Goal: Task Accomplishment & Management: Use online tool/utility

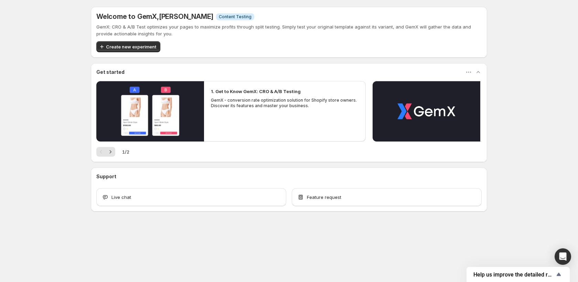
click at [51, 98] on div "Welcome to GemX , Jena Hoang Info Content Testing GemX: CRO & A/B Test optimize…" at bounding box center [289, 124] width 578 height 249
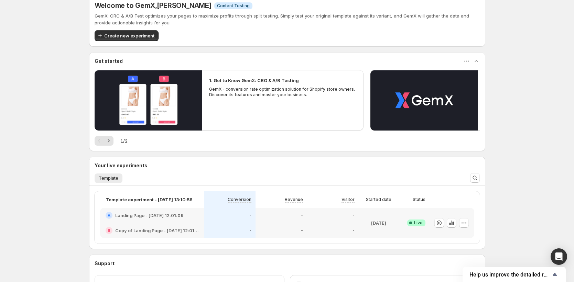
scroll to position [19, 0]
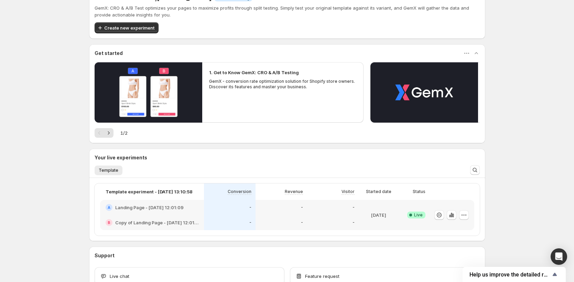
click at [66, 195] on div "Welcome to GemX , Jena Hoang Info Content Testing GemX: CRO & A/B Test optimize…" at bounding box center [287, 154] width 574 height 347
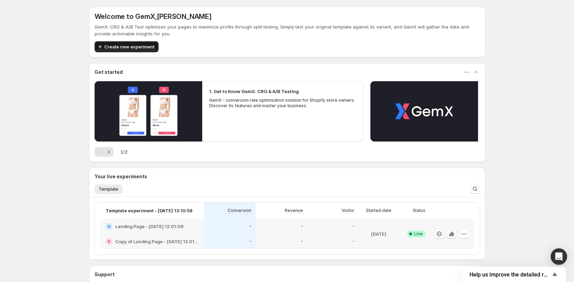
click at [153, 49] on span "Create new experiment" at bounding box center [129, 46] width 50 height 7
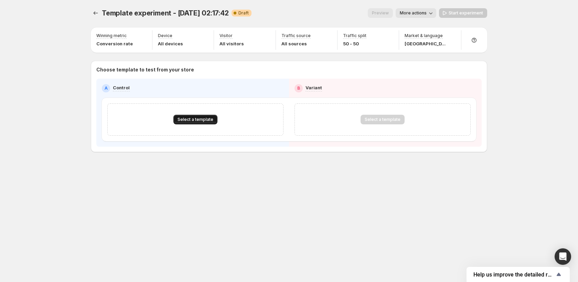
click at [196, 119] on span "Select a template" at bounding box center [196, 120] width 36 height 6
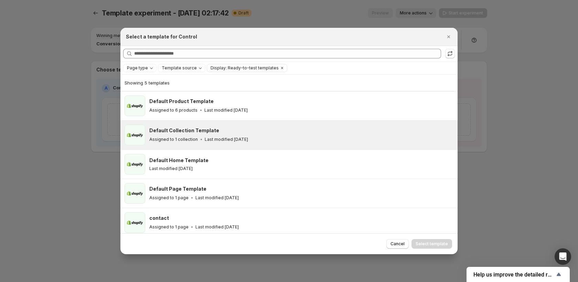
scroll to position [4, 0]
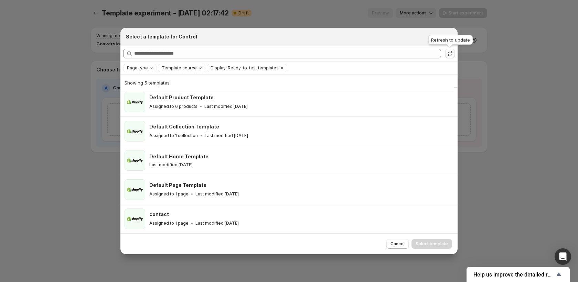
click at [451, 54] on icon ":r1i:" at bounding box center [450, 53] width 7 height 7
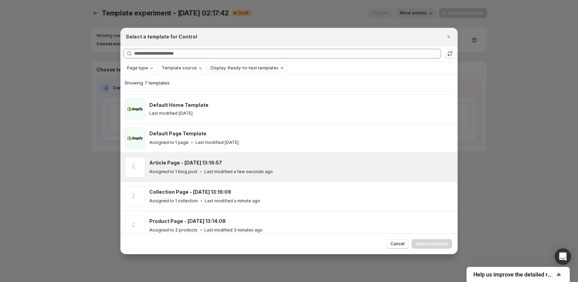
scroll to position [62, 0]
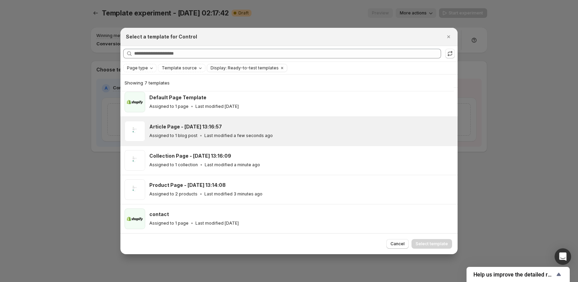
click at [261, 134] on p "Last modified a few seconds ago" at bounding box center [238, 136] width 68 height 6
click at [434, 245] on span "Select template" at bounding box center [432, 245] width 32 height 6
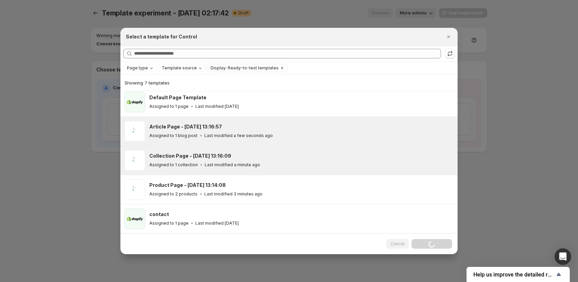
scroll to position [33, 0]
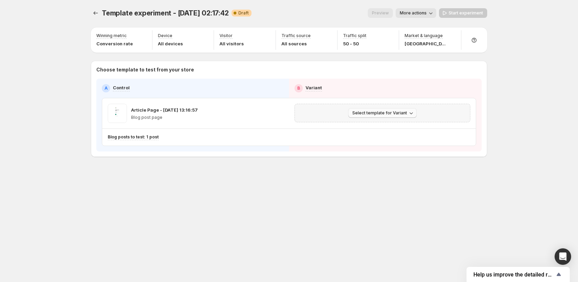
click at [387, 111] on span "Select template for Variant" at bounding box center [379, 113] width 55 height 6
click at [372, 141] on span "Create Variant based on Control" at bounding box center [384, 140] width 70 height 6
click at [94, 17] on button "Experiments" at bounding box center [96, 13] width 10 height 10
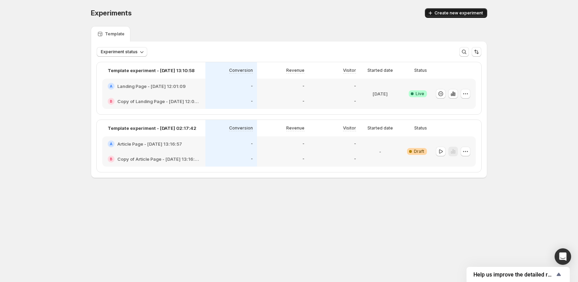
click at [461, 13] on span "Create new experiment" at bounding box center [459, 13] width 49 height 6
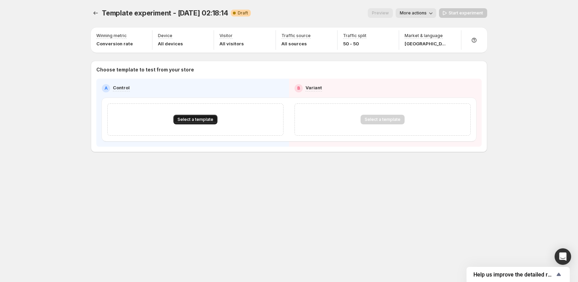
click at [205, 119] on span "Select a template" at bounding box center [196, 120] width 36 height 6
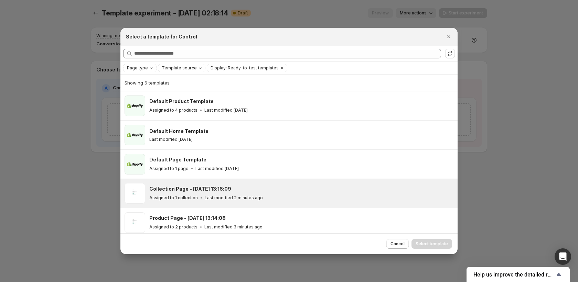
click at [235, 186] on div "Collection Page - Oct 2, 13:16:09" at bounding box center [300, 189] width 302 height 7
click at [433, 245] on span "Select template" at bounding box center [432, 245] width 32 height 6
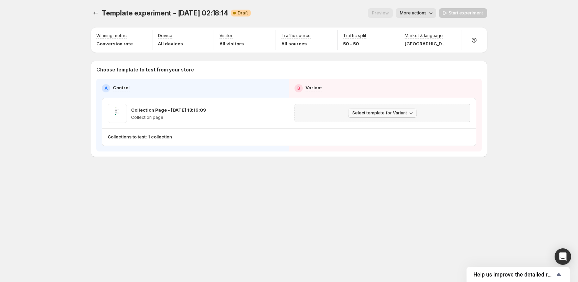
click at [399, 111] on span "Select template for Variant" at bounding box center [379, 113] width 55 height 6
click at [388, 138] on span "Create Variant based on Control" at bounding box center [384, 140] width 70 height 6
click at [93, 13] on icon "Experiments" at bounding box center [95, 13] width 7 height 7
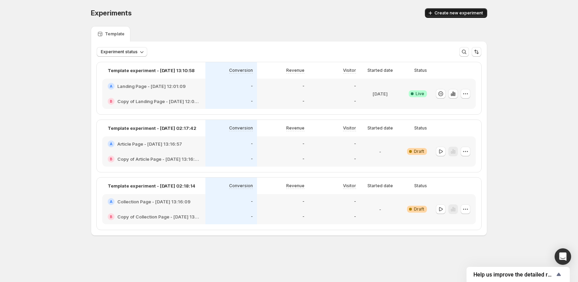
click at [441, 15] on span "Create new experiment" at bounding box center [459, 13] width 49 height 6
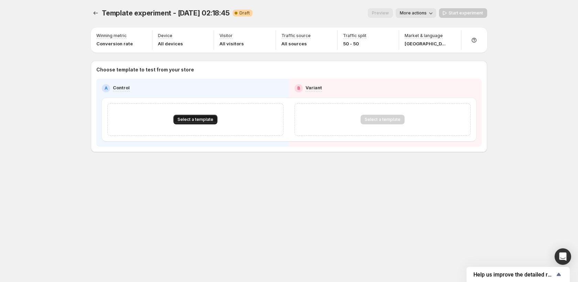
click at [184, 118] on span "Select a template" at bounding box center [196, 120] width 36 height 6
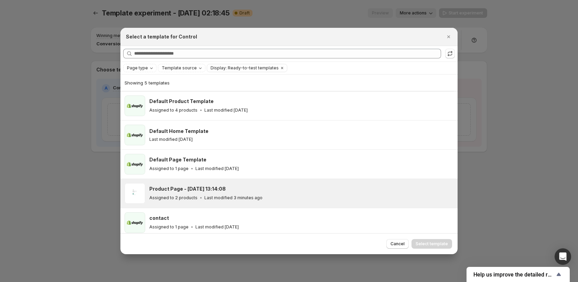
scroll to position [4, 0]
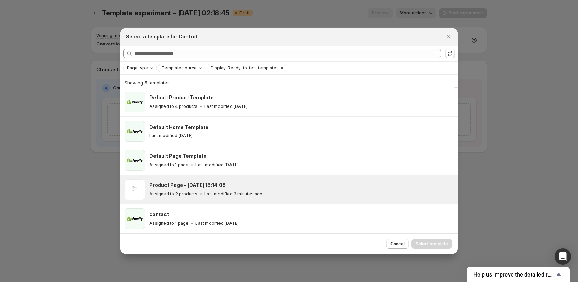
click at [206, 186] on h3 "Product Page - Oct 2, 13:14:08" at bounding box center [187, 185] width 76 height 7
click at [432, 244] on span "Select template" at bounding box center [432, 245] width 32 height 6
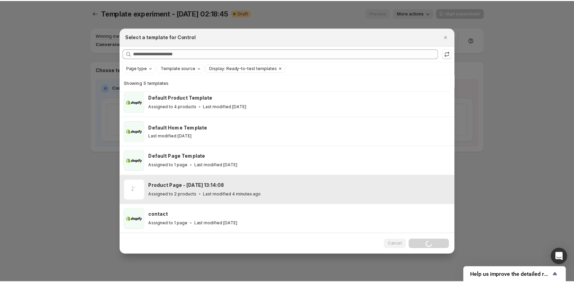
scroll to position [0, 0]
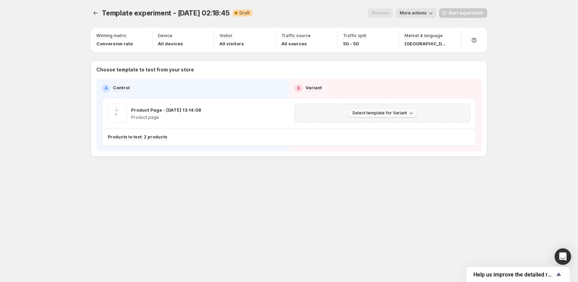
click at [366, 115] on span "Select template for Variant" at bounding box center [379, 113] width 55 height 6
click at [359, 139] on span "Create Variant based on Control" at bounding box center [384, 140] width 70 height 6
click at [96, 10] on icon "Experiments" at bounding box center [95, 13] width 7 height 7
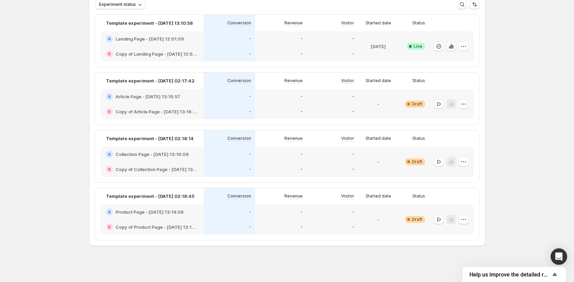
scroll to position [49, 0]
click at [441, 104] on icon "button" at bounding box center [439, 103] width 7 height 7
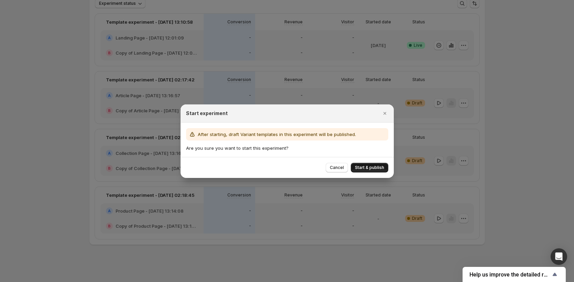
click at [372, 168] on span "Start & publish" at bounding box center [369, 168] width 29 height 6
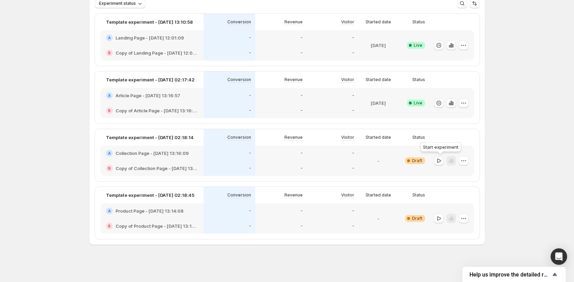
click at [438, 163] on icon "button" at bounding box center [439, 161] width 7 height 7
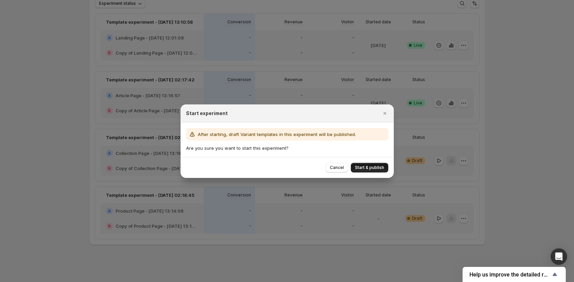
click at [373, 168] on span "Start & publish" at bounding box center [369, 168] width 29 height 6
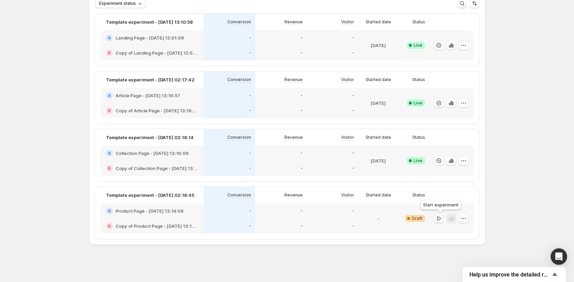
click at [442, 218] on icon "button" at bounding box center [439, 218] width 7 height 7
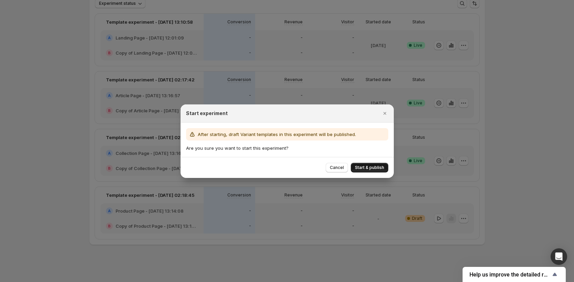
click at [367, 166] on span "Start & publish" at bounding box center [369, 168] width 29 height 6
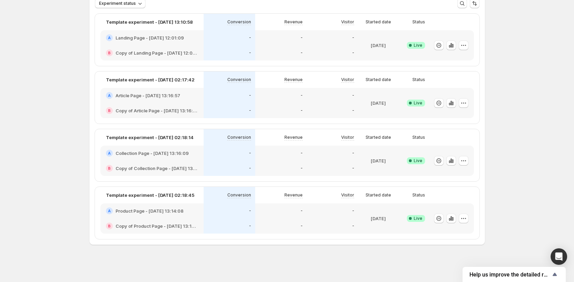
drag, startPoint x: 14, startPoint y: 168, endPoint x: 14, endPoint y: 163, distance: 4.8
click at [14, 163] on div "Experiments. This page is ready Experiments Create new experiment Template Expe…" at bounding box center [287, 116] width 574 height 331
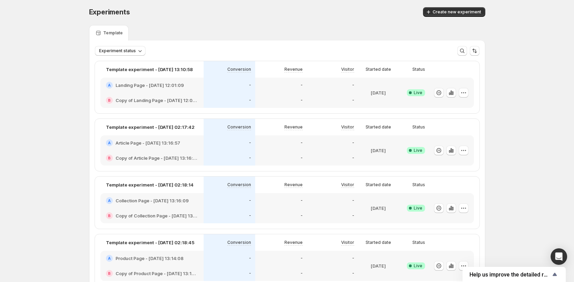
scroll to position [0, 0]
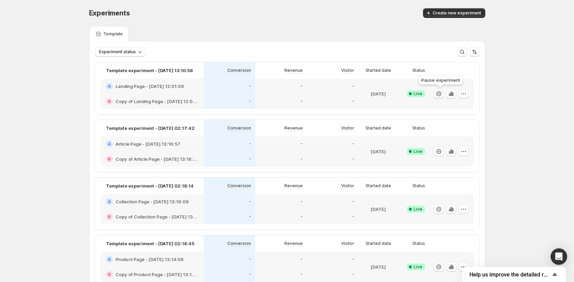
click at [441, 93] on icon "button" at bounding box center [439, 93] width 7 height 7
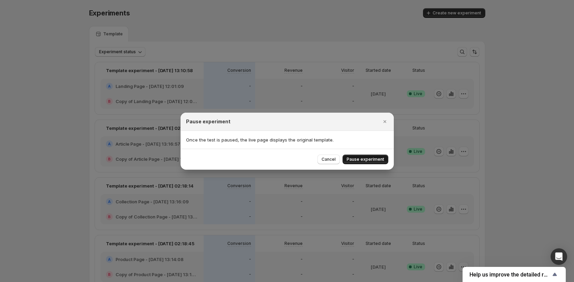
click at [357, 158] on span "Pause experiment" at bounding box center [365, 160] width 37 height 6
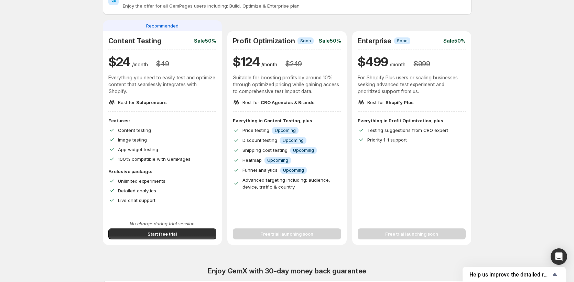
scroll to position [46, 0]
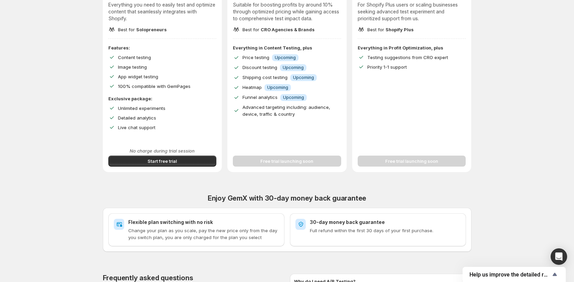
scroll to position [118, 0]
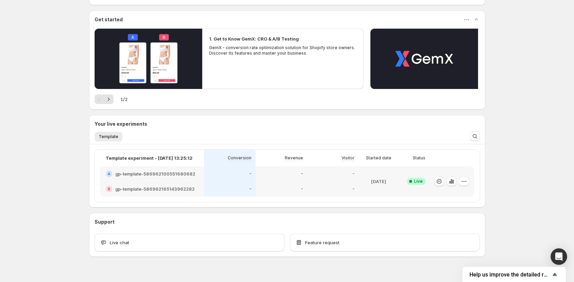
scroll to position [65, 0]
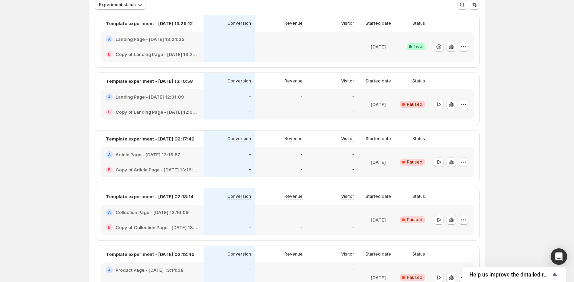
scroll to position [106, 0]
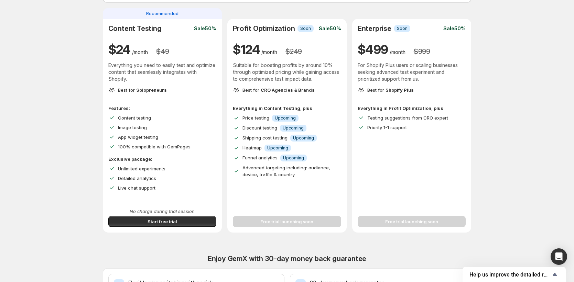
scroll to position [18, 0]
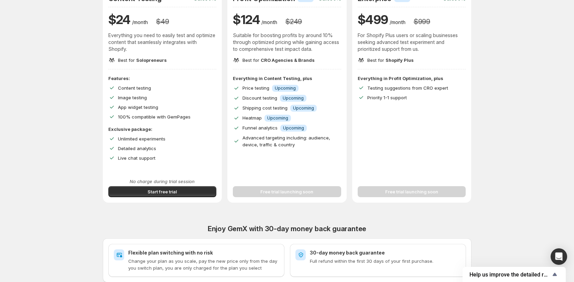
scroll to position [85, 0]
click at [518, 136] on div "Improve Your Store's Conversion Rate, Revenue, and Profit – Start Your 14-Day F…" at bounding box center [287, 160] width 558 height 490
click at [141, 59] on span "Solopreneurs" at bounding box center [151, 61] width 31 height 6
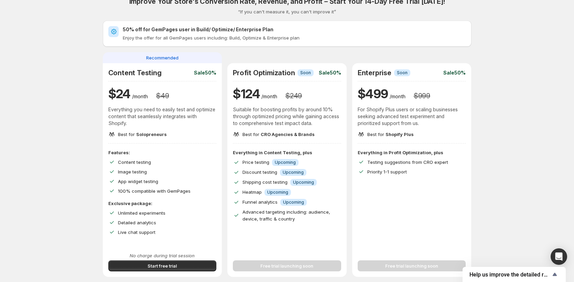
scroll to position [0, 0]
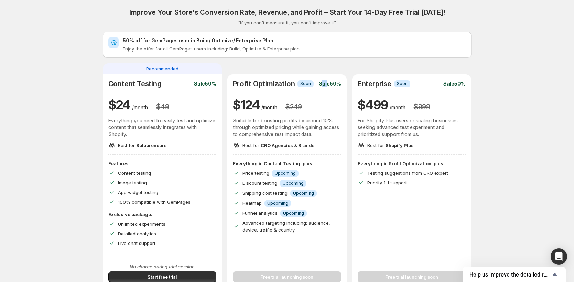
drag, startPoint x: 327, startPoint y: 83, endPoint x: 323, endPoint y: 84, distance: 3.6
click at [324, 84] on p "Sale 50%" at bounding box center [330, 84] width 22 height 7
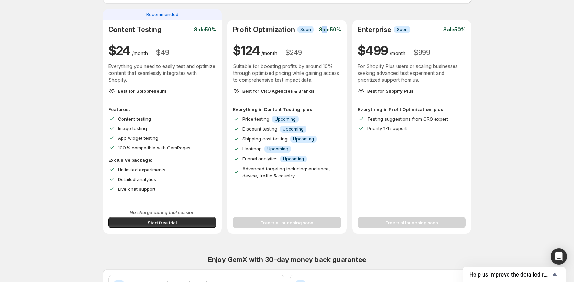
scroll to position [121, 0]
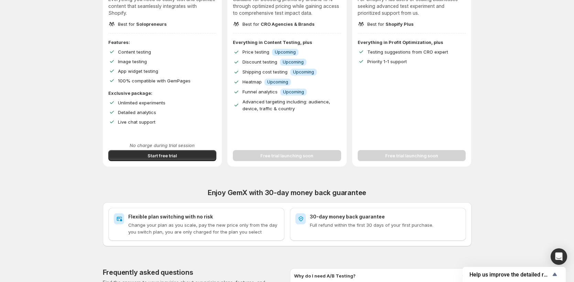
click at [295, 157] on div "Free trial launching soon" at bounding box center [287, 151] width 108 height 19
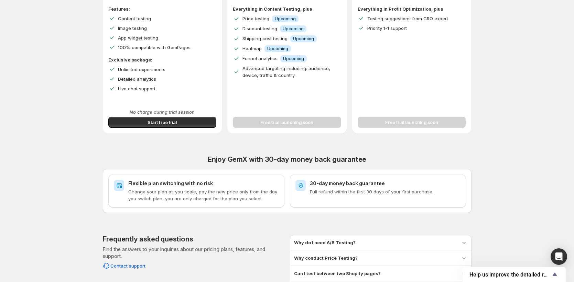
scroll to position [226, 0]
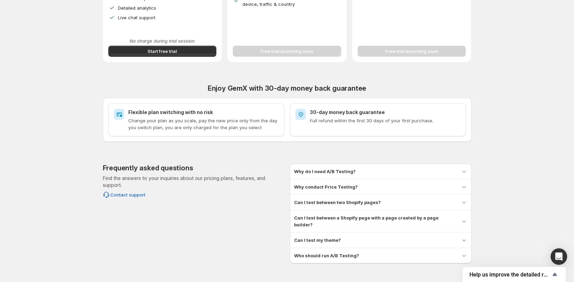
click at [374, 193] on div "Why conduct Price Testing? Price testing lets you determine the optimal price p…" at bounding box center [381, 187] width 182 height 15
click at [364, 178] on div "Why do I need A/B Testing? A/B Testing allows you to compare different versions…" at bounding box center [381, 171] width 182 height 15
click at [362, 174] on div "Why do I need A/B Testing?" at bounding box center [380, 171] width 173 height 7
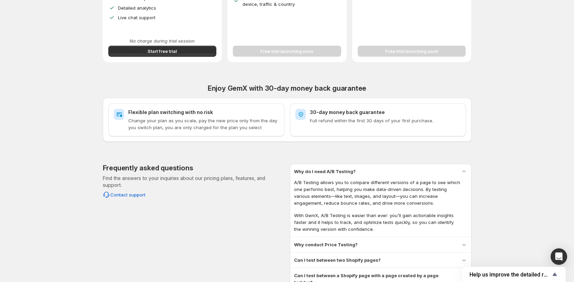
click at [389, 245] on div "Why conduct Price Testing?" at bounding box center [380, 245] width 173 height 7
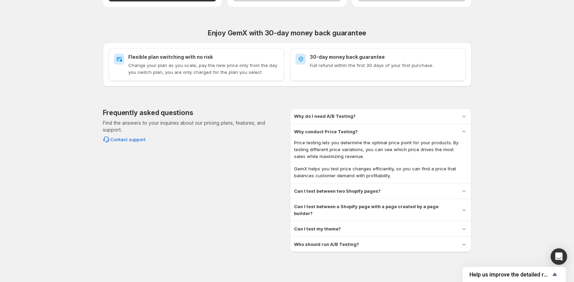
scroll to position [282, 0]
click at [436, 241] on div "Who should run A/B Testing?" at bounding box center [380, 244] width 173 height 7
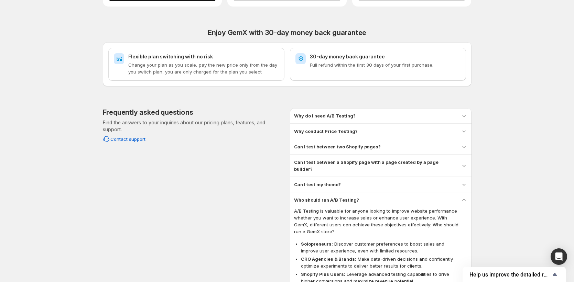
click at [390, 166] on div "Can I test between a Shopify page with a page created by a page builder? Yes, y…" at bounding box center [381, 166] width 182 height 22
click at [366, 181] on div "Can I test my theme?" at bounding box center [380, 184] width 173 height 7
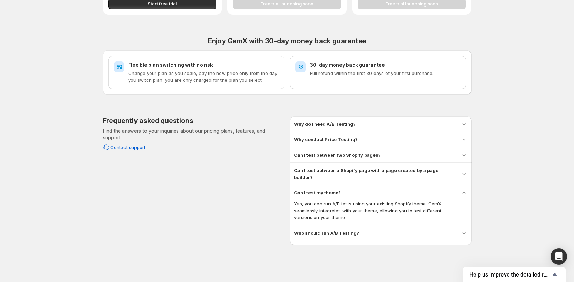
scroll to position [262, 0]
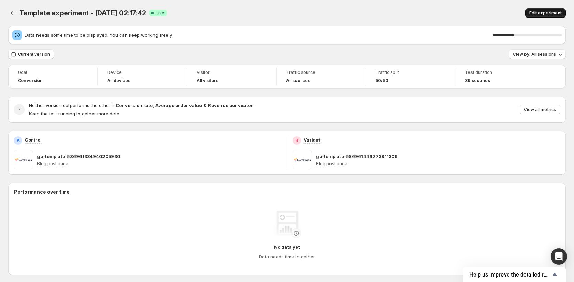
click at [550, 13] on span "Edit experiment" at bounding box center [545, 13] width 32 height 6
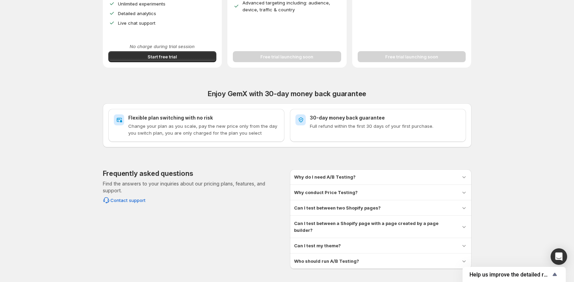
scroll to position [238, 0]
